Goal: Navigation & Orientation: Find specific page/section

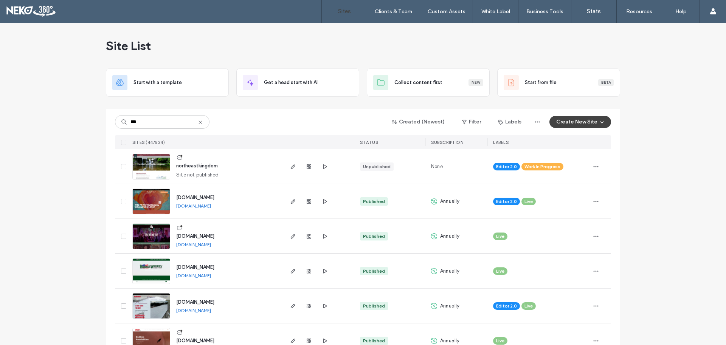
type input "***"
click at [192, 234] on span "[DOMAIN_NAME]" at bounding box center [195, 236] width 38 height 6
